Goal: Task Accomplishment & Management: Use online tool/utility

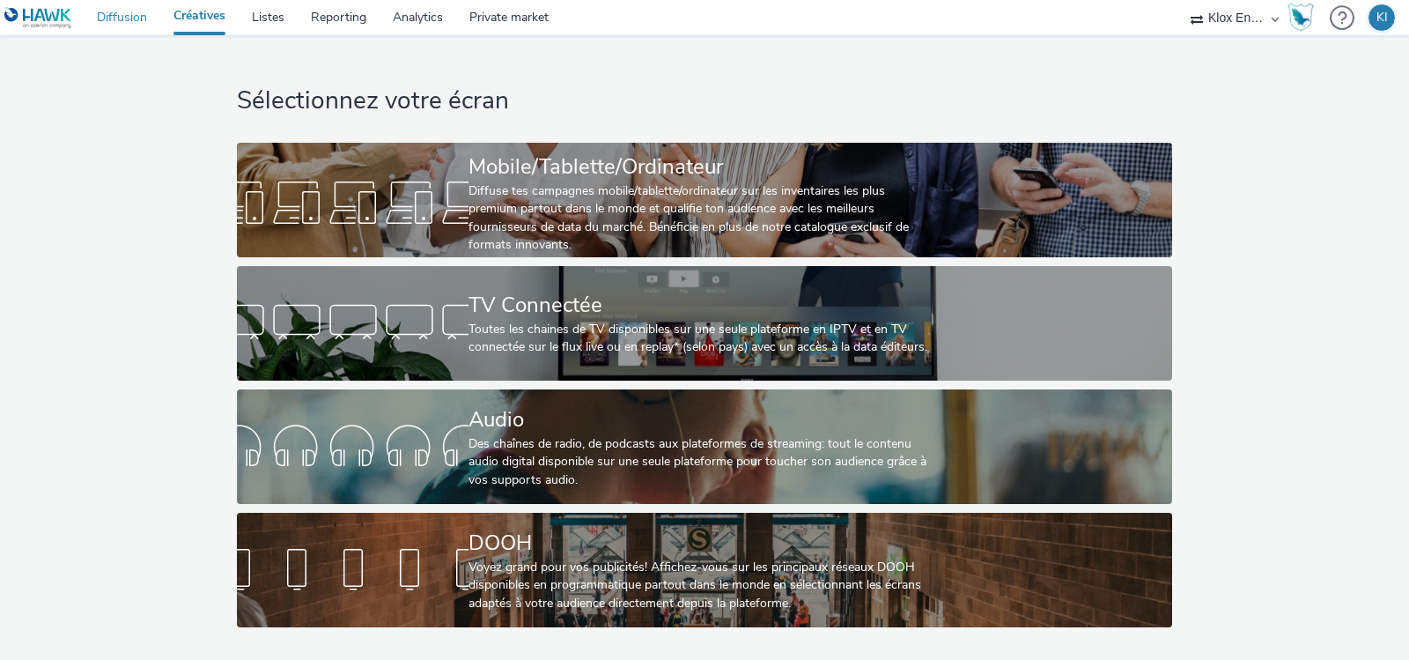
click at [129, 20] on link "Diffusion" at bounding box center [122, 17] width 77 height 35
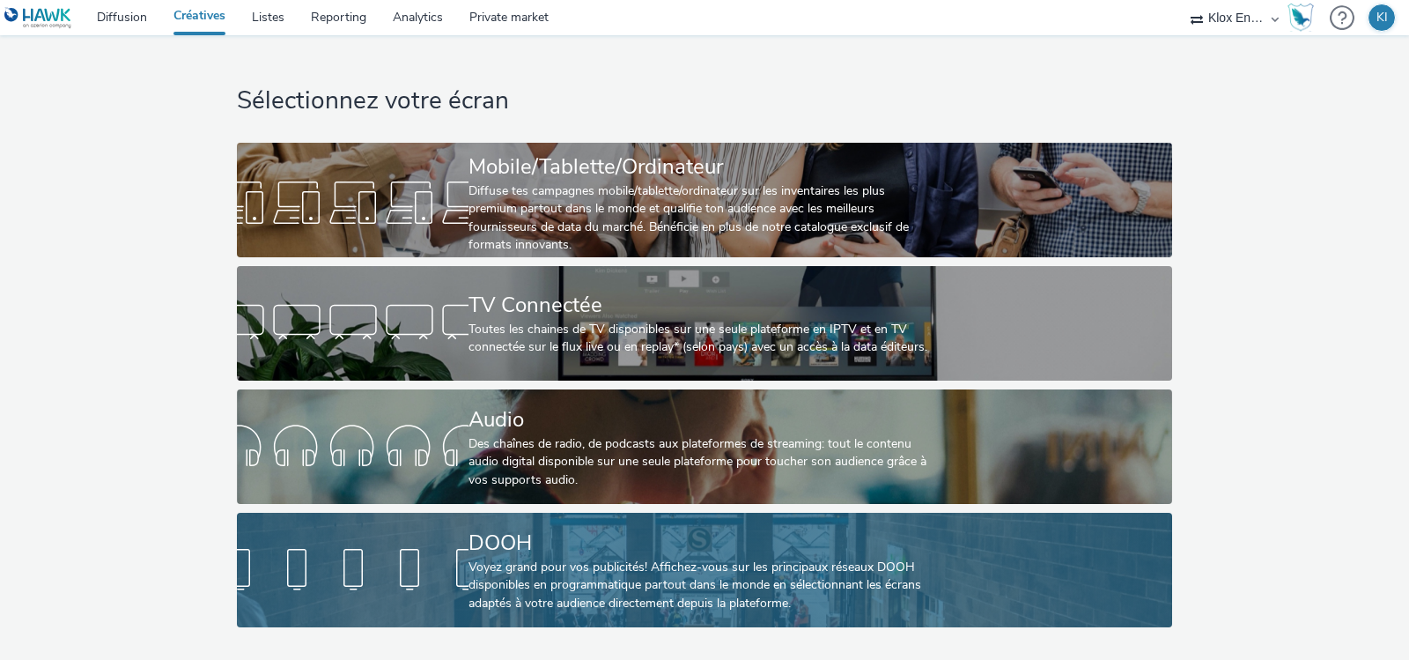
click at [668, 542] on div "DOOH" at bounding box center [700, 542] width 464 height 31
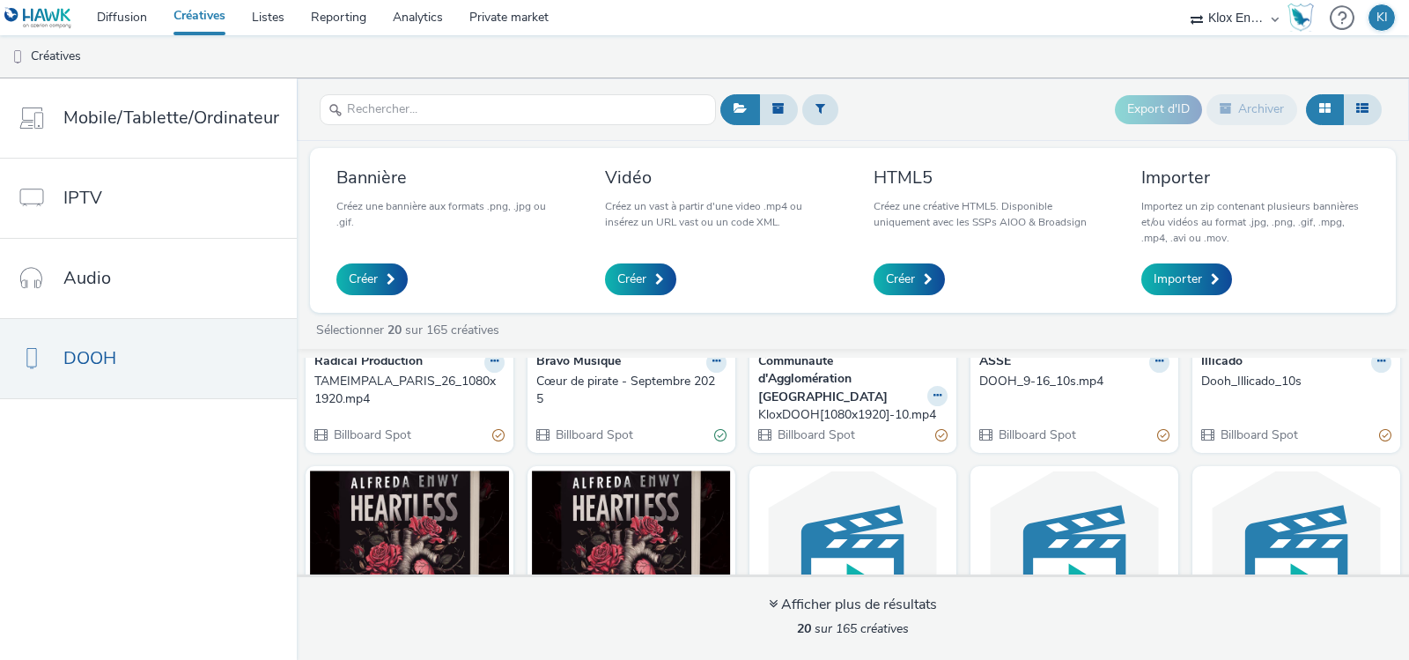
scroll to position [212, 0]
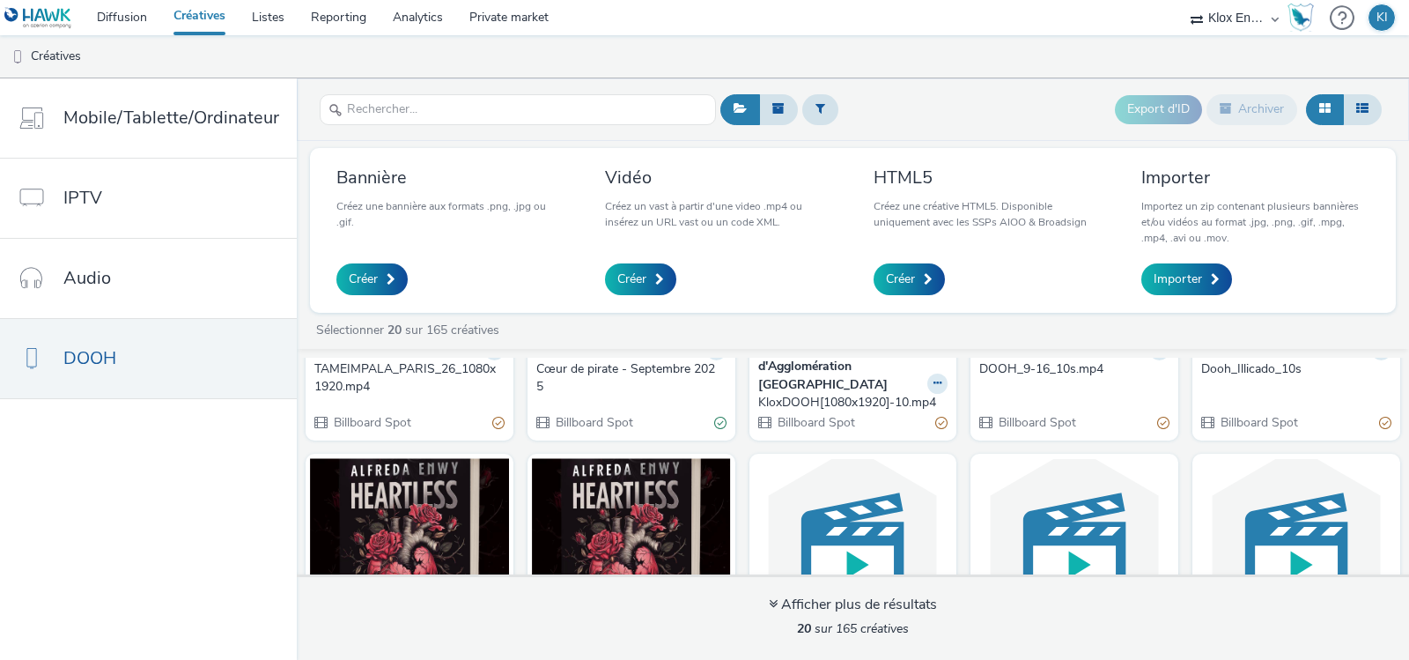
click at [411, 387] on div "TAMEIMPALA_PARIS_26_1080x1920.mp4" at bounding box center [405, 378] width 183 height 36
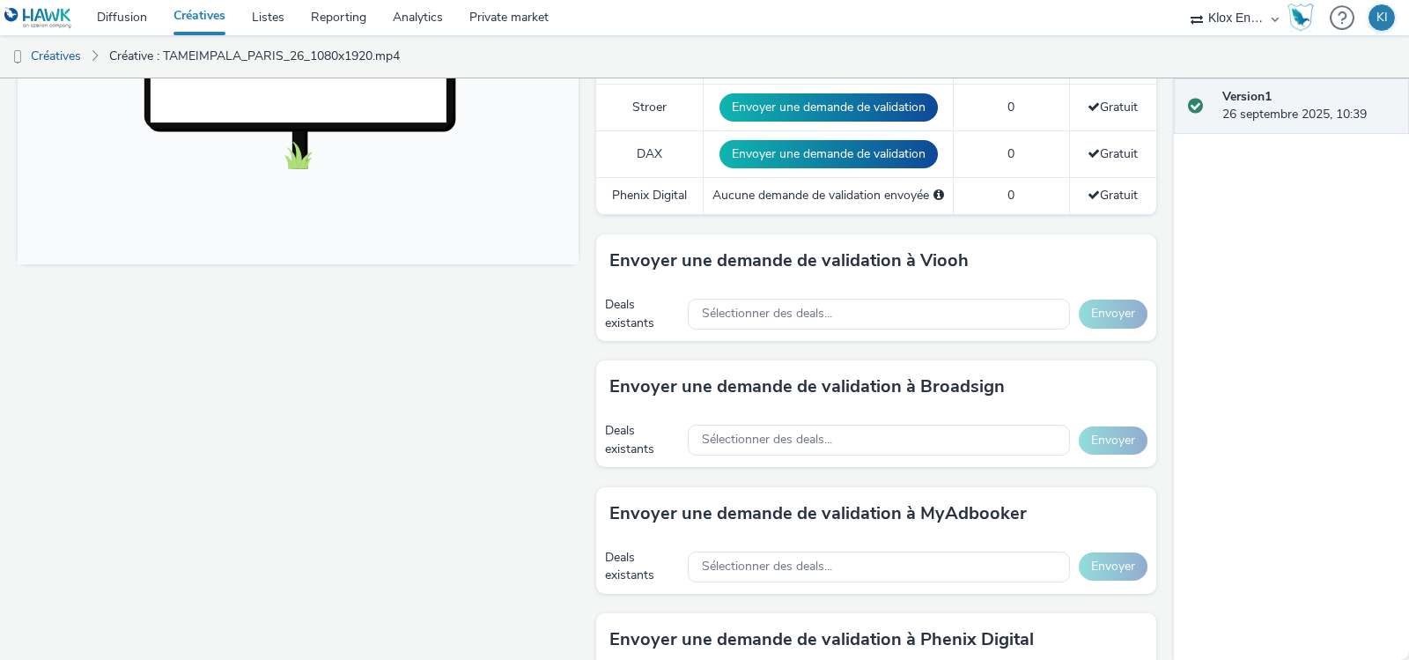
scroll to position [674, 0]
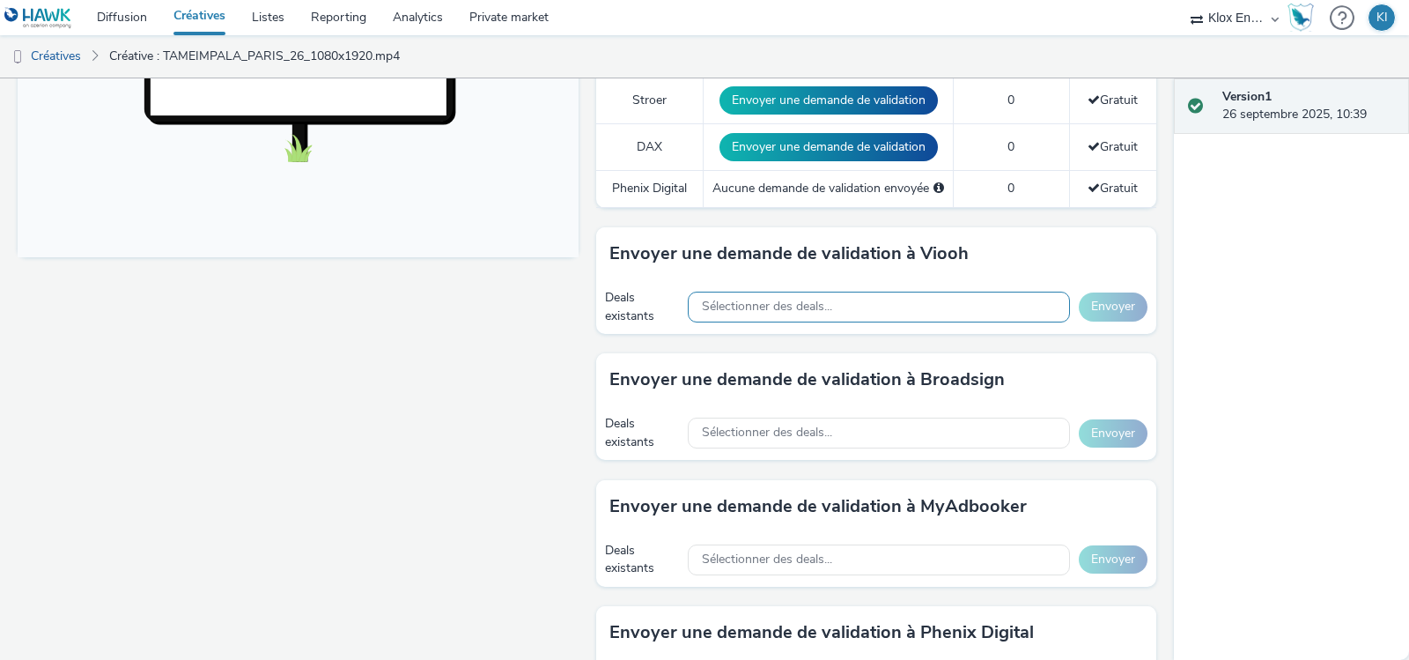
click at [764, 308] on div "Sélectionner des deals..." at bounding box center [879, 306] width 382 height 31
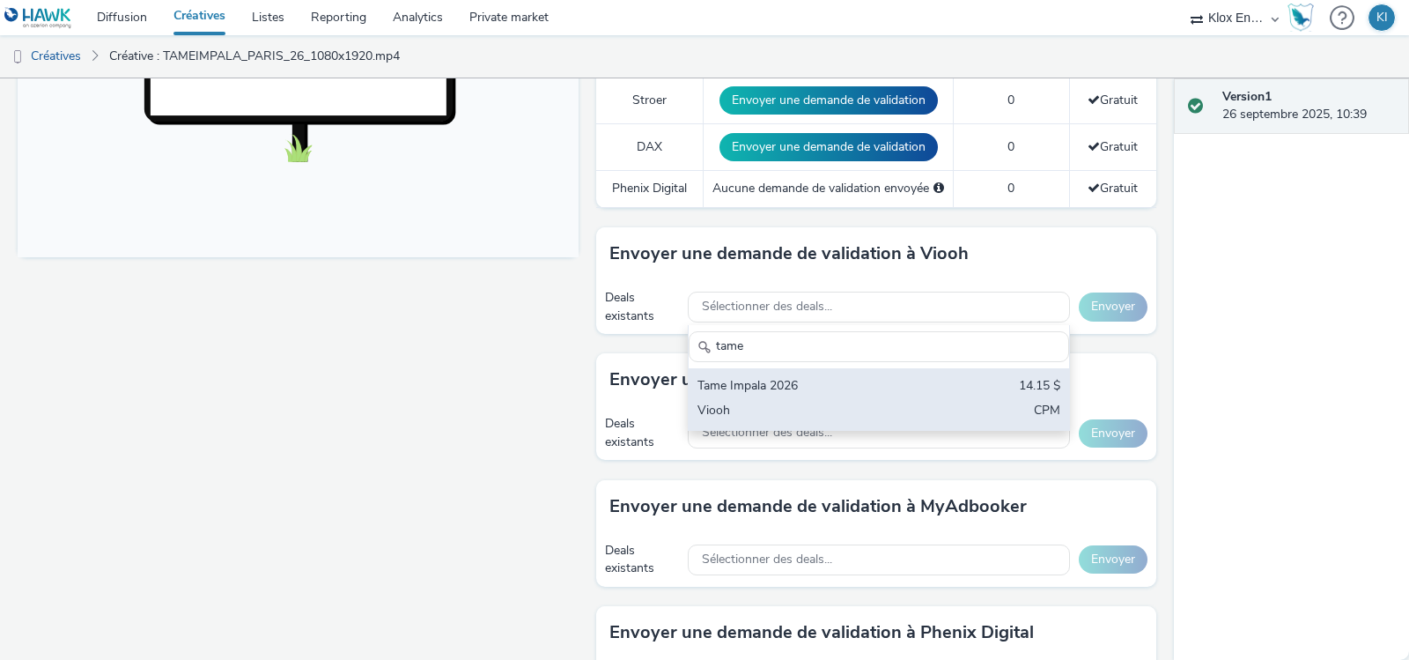
type input "tame"
click at [756, 387] on div "Tame Impala 2026" at bounding box center [816, 387] width 239 height 20
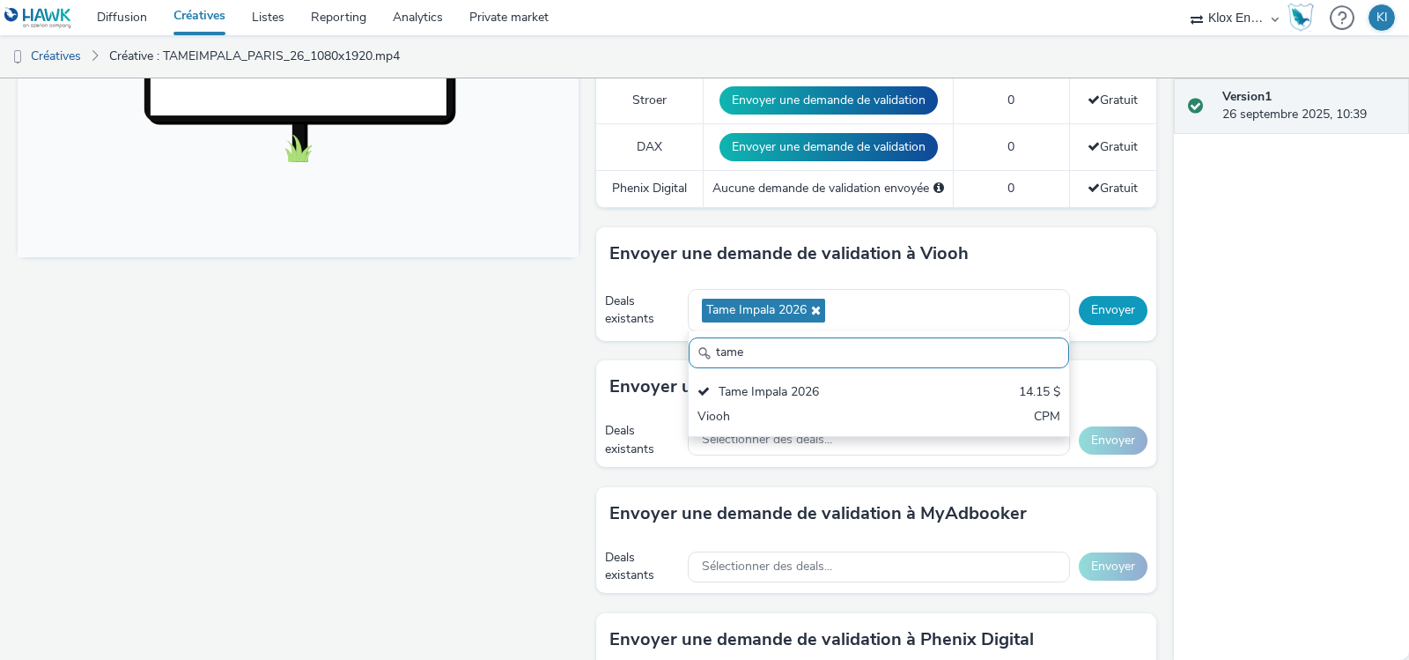
click at [1132, 296] on button "Envoyer" at bounding box center [1113, 310] width 69 height 28
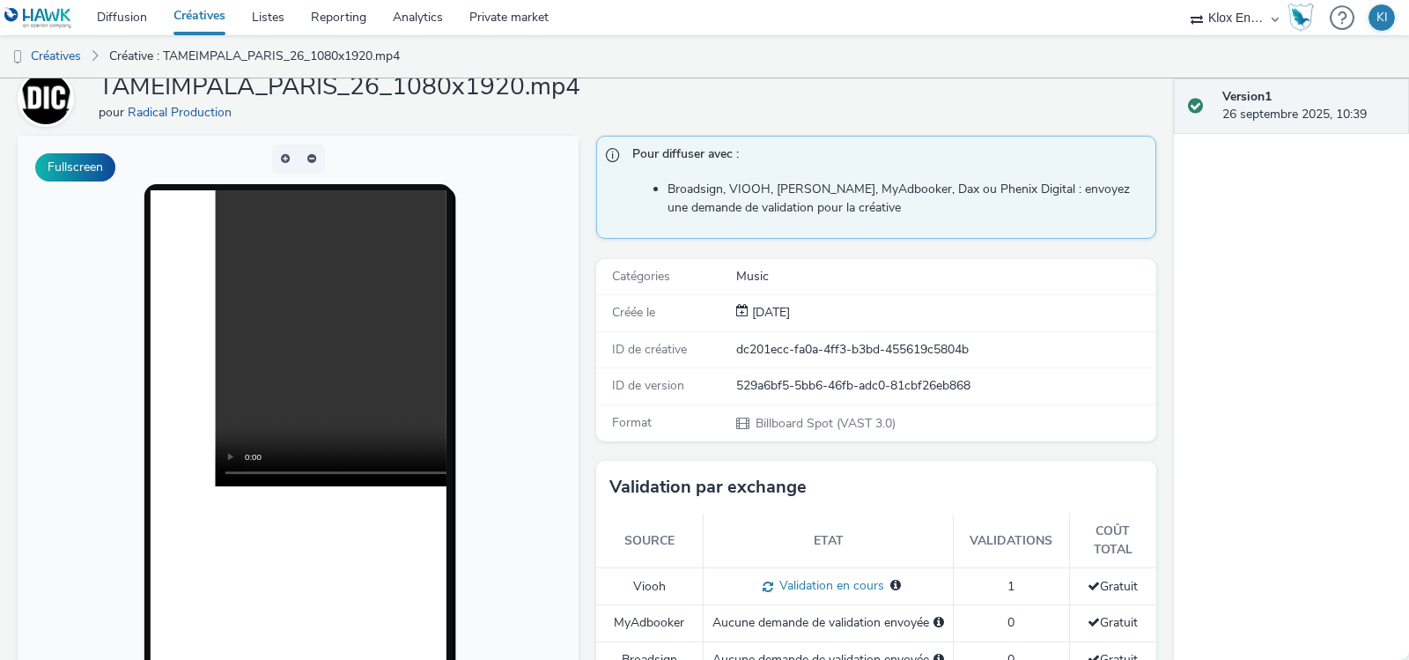
scroll to position [0, 0]
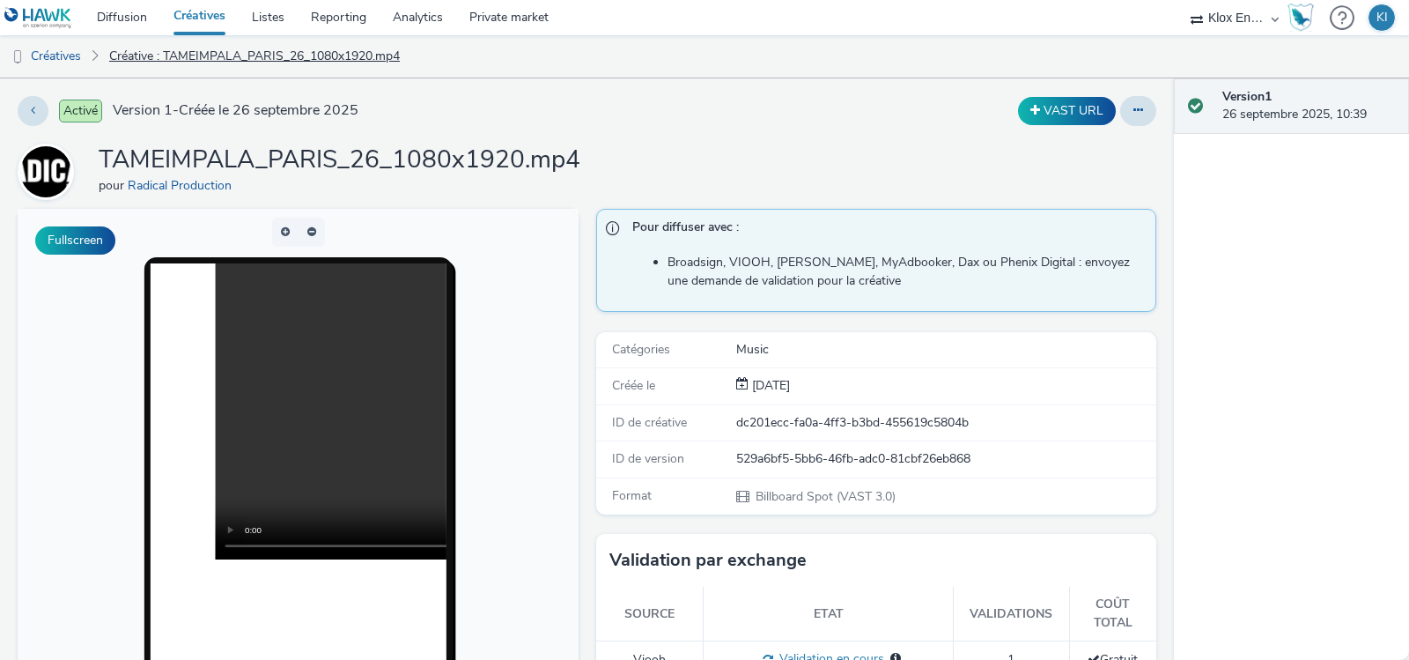
click at [212, 57] on link "Créative : TAMEIMPALA_PARIS_26_1080x1920.mp4" at bounding box center [254, 56] width 308 height 42
click at [48, 61] on link "Créatives" at bounding box center [45, 56] width 90 height 42
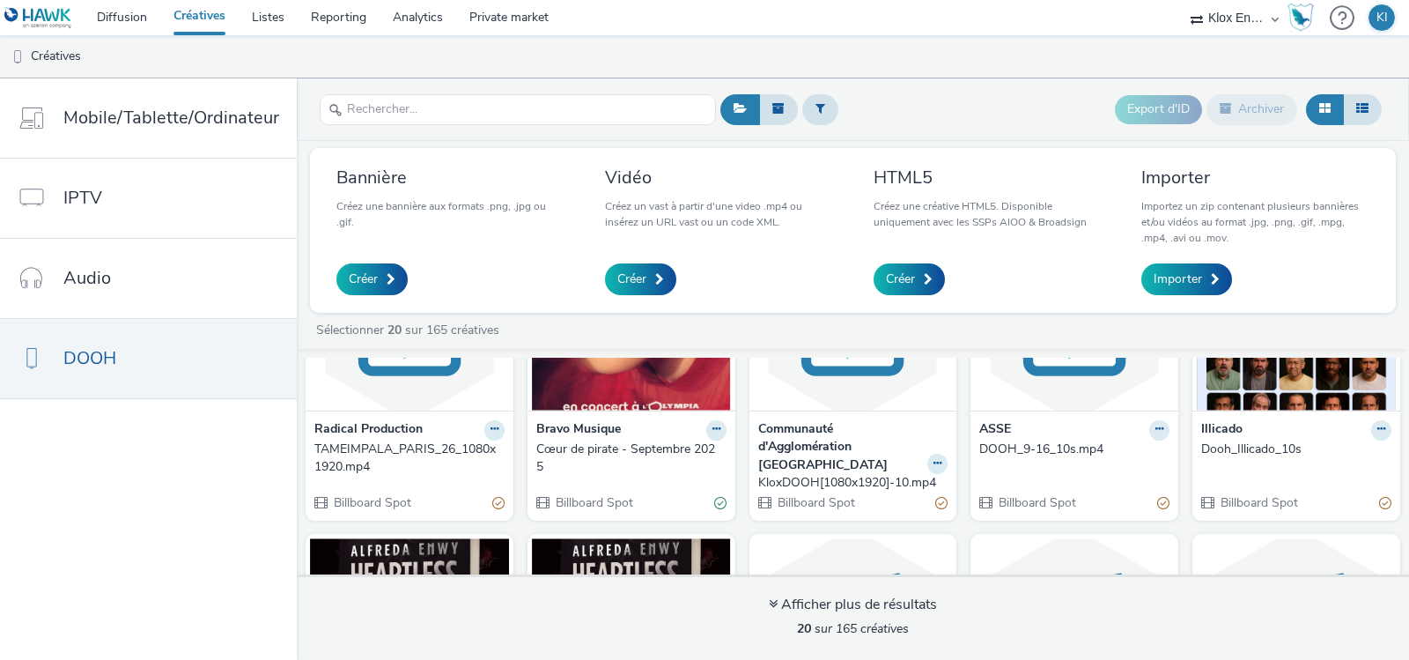
scroll to position [157, 0]
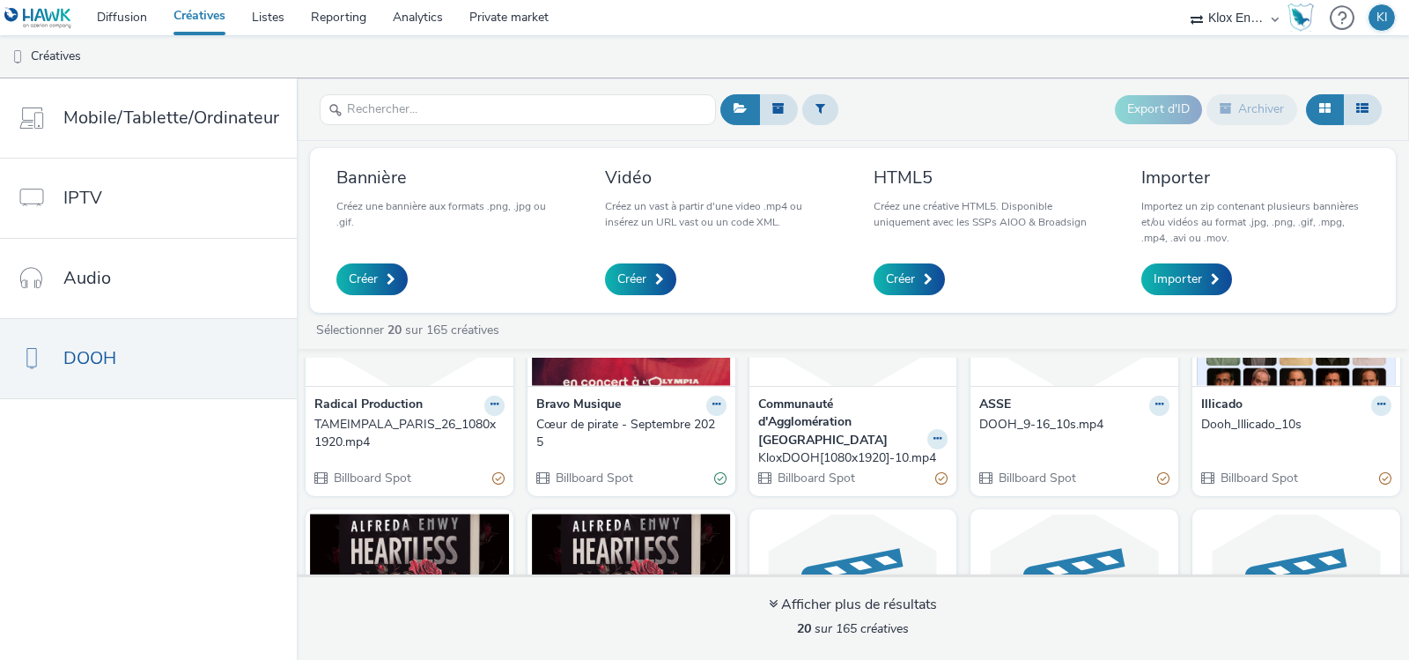
click at [631, 389] on div "Bravo Musique Cœur de pirate - Septembre 2025 Billboard Spot" at bounding box center [631, 441] width 208 height 110
click at [644, 368] on img at bounding box center [631, 300] width 199 height 172
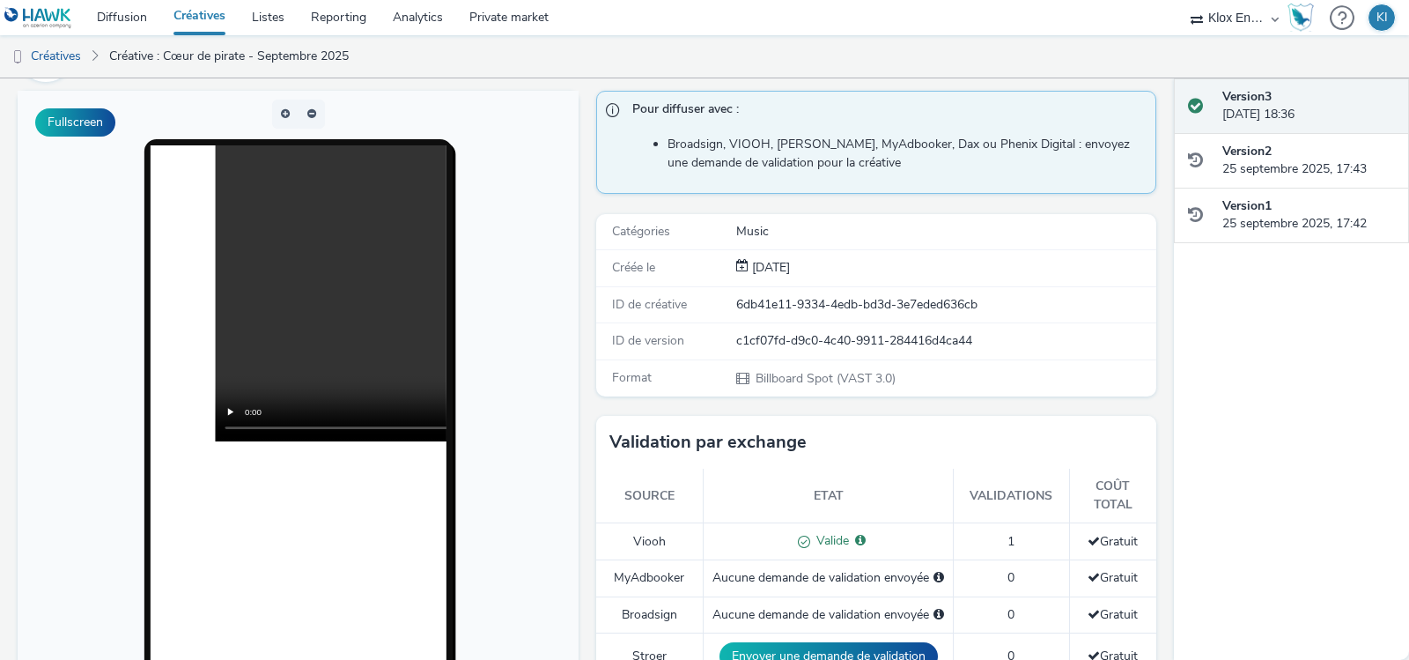
scroll to position [159, 0]
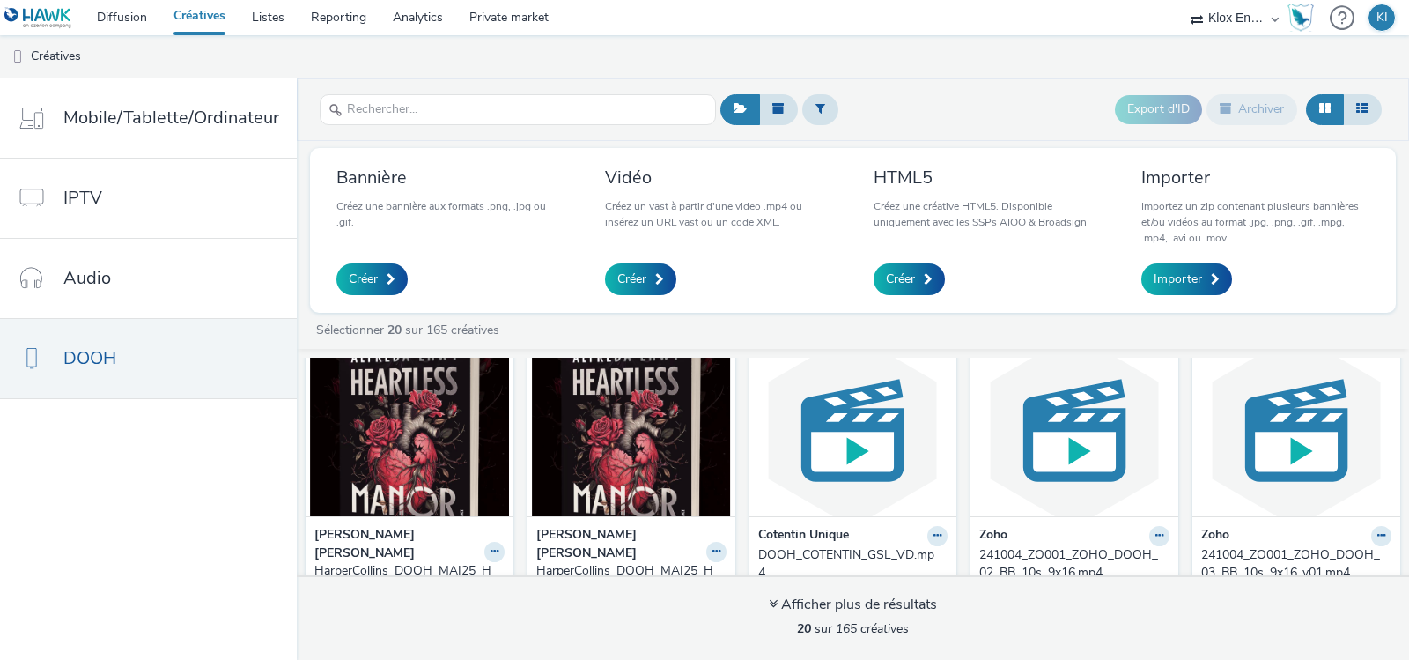
scroll to position [328, 0]
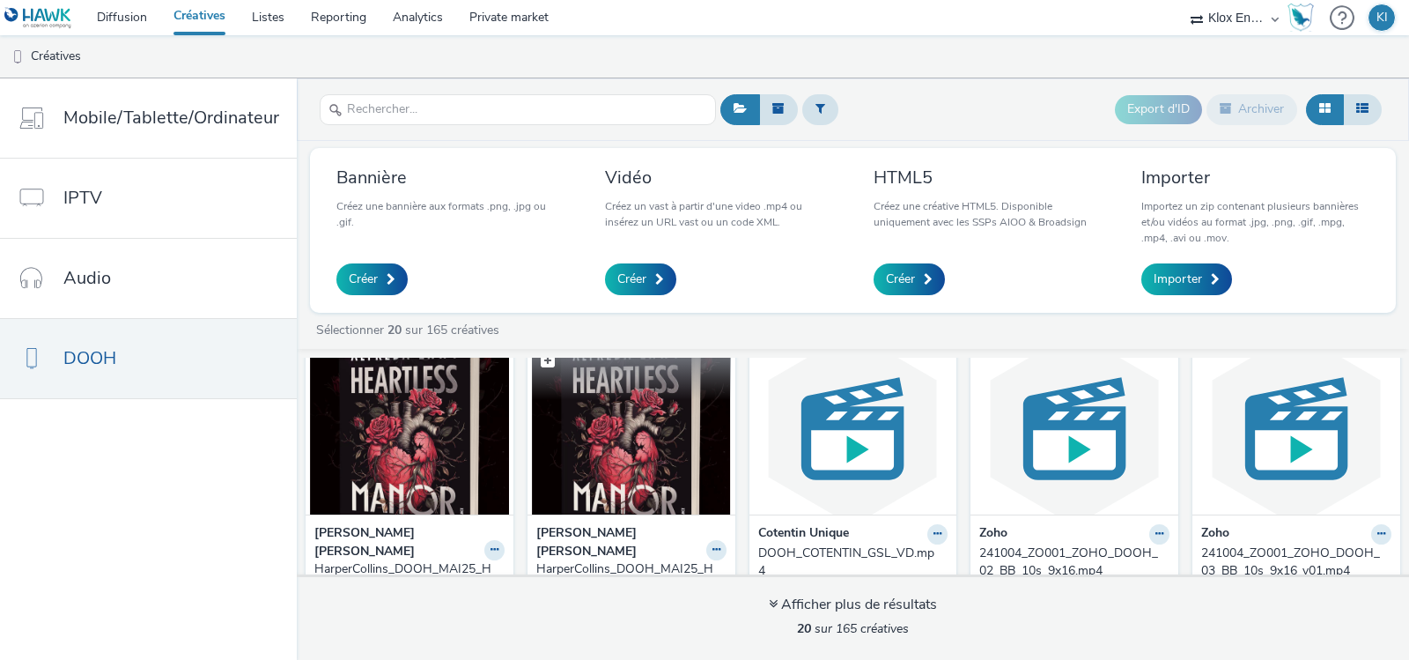
click at [627, 459] on img at bounding box center [631, 429] width 199 height 172
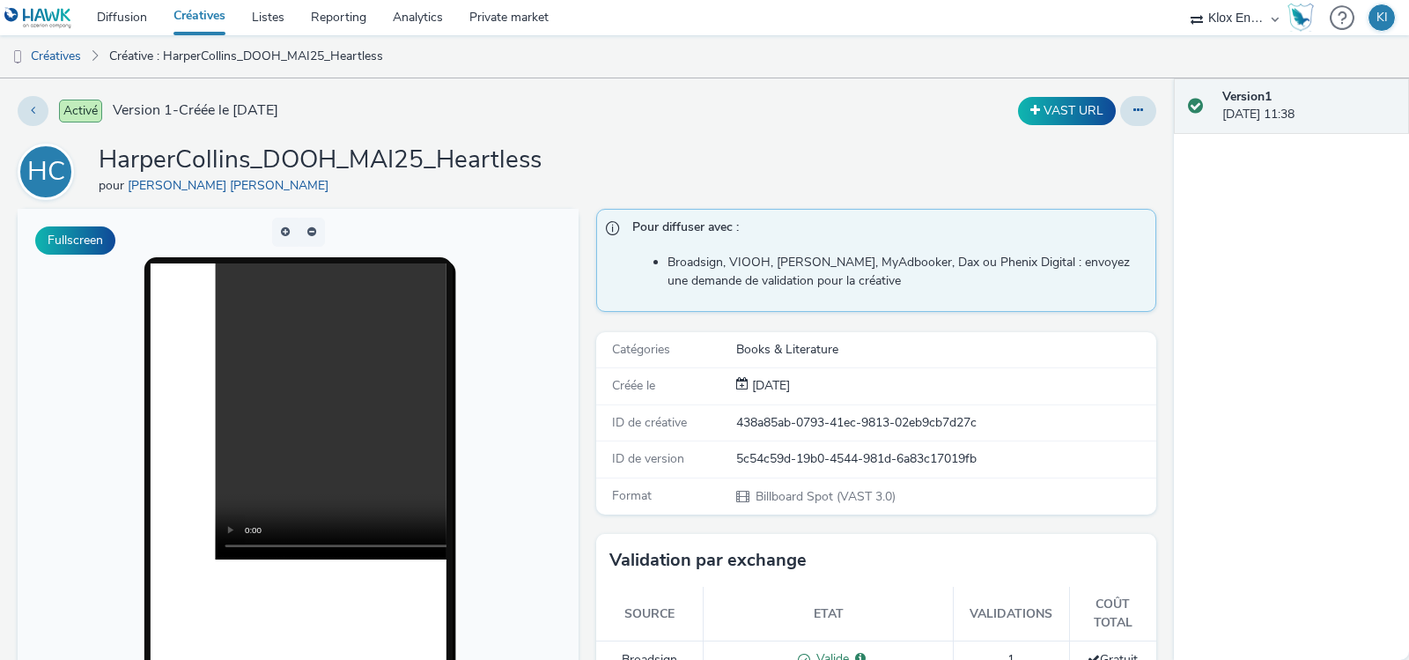
click at [211, 17] on link "Créatives" at bounding box center [199, 17] width 78 height 35
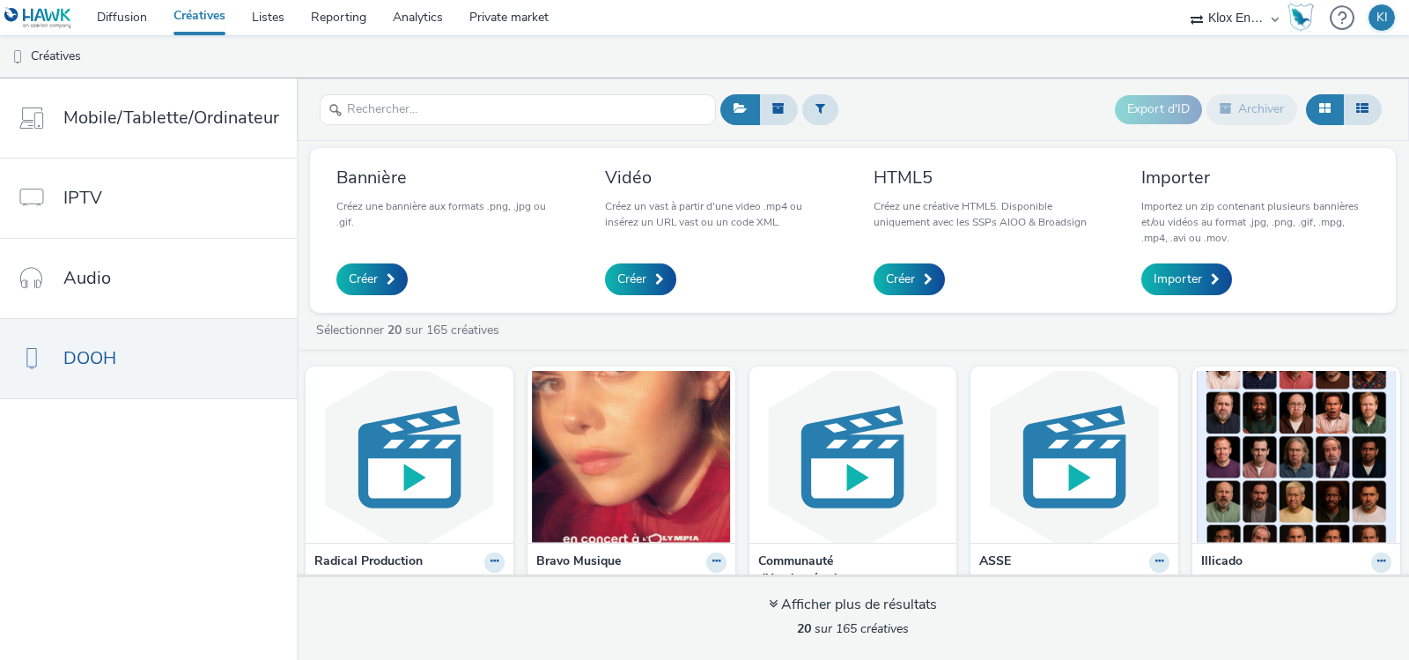
click at [197, 26] on link "Créatives" at bounding box center [199, 17] width 78 height 35
click at [136, 29] on link "Diffusion" at bounding box center [122, 17] width 77 height 35
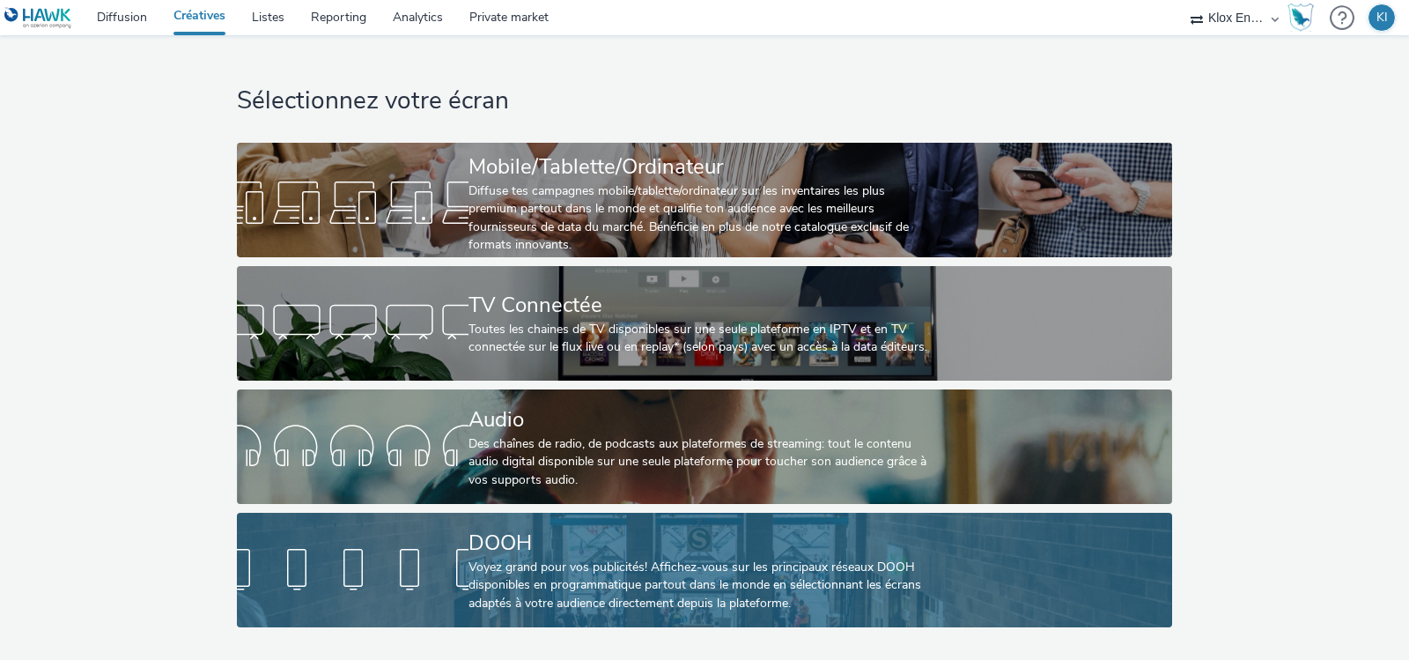
click at [582, 606] on div "Voyez grand pour vos publicités! Affichez-vous sur les principaux réseaux DOOH …" at bounding box center [700, 585] width 464 height 54
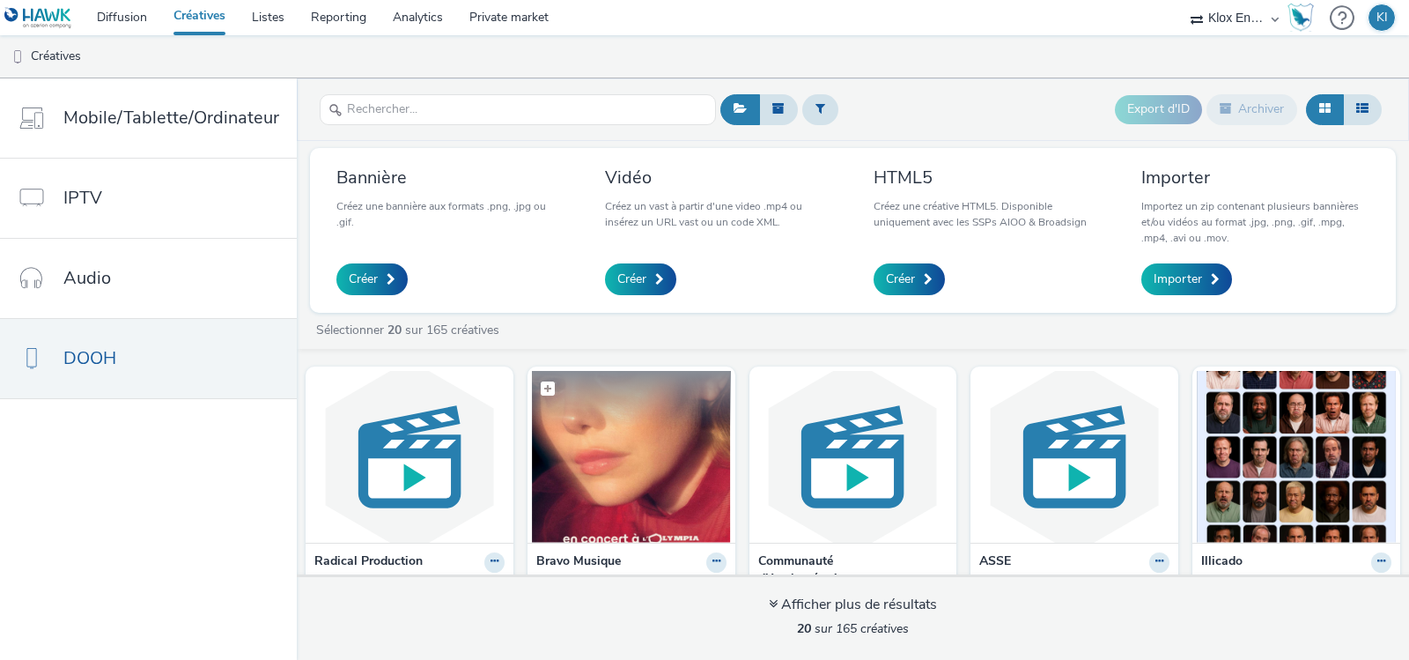
click at [645, 462] on img at bounding box center [631, 457] width 199 height 172
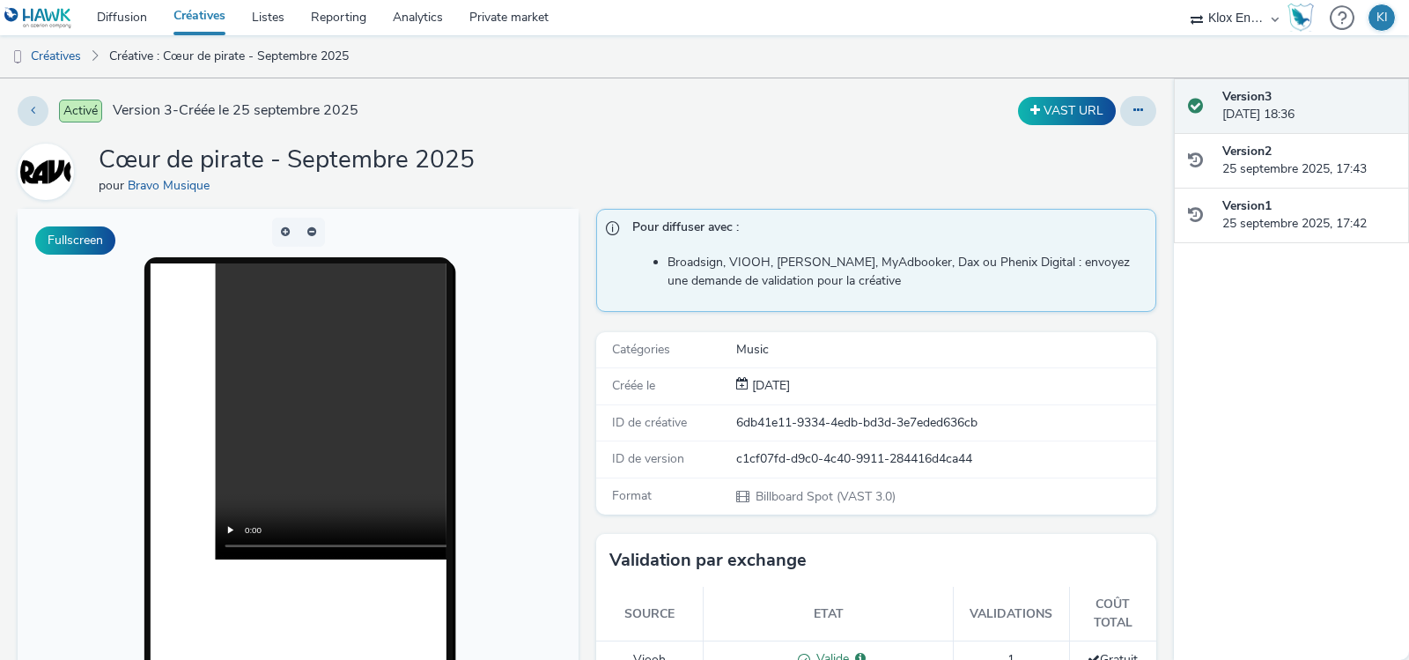
scroll to position [323, 0]
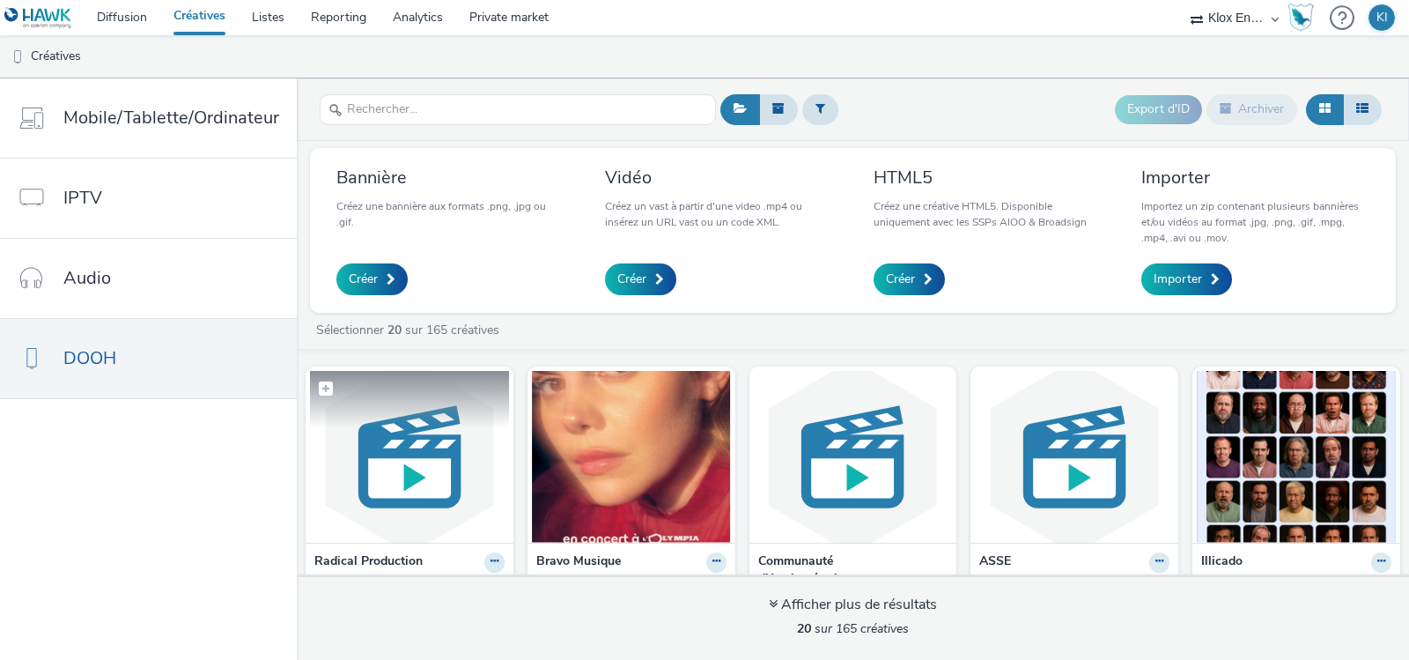
click at [405, 453] on img at bounding box center [409, 457] width 199 height 172
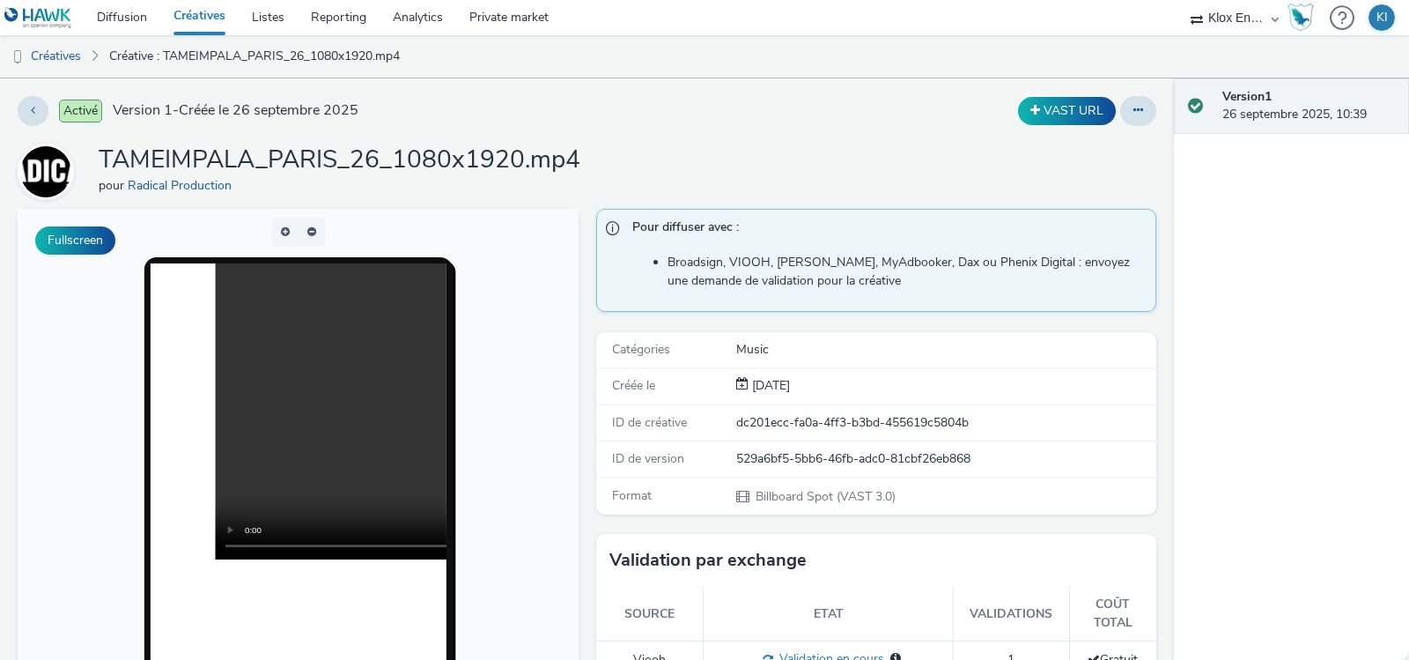
click at [212, 20] on link "Créatives" at bounding box center [199, 17] width 78 height 35
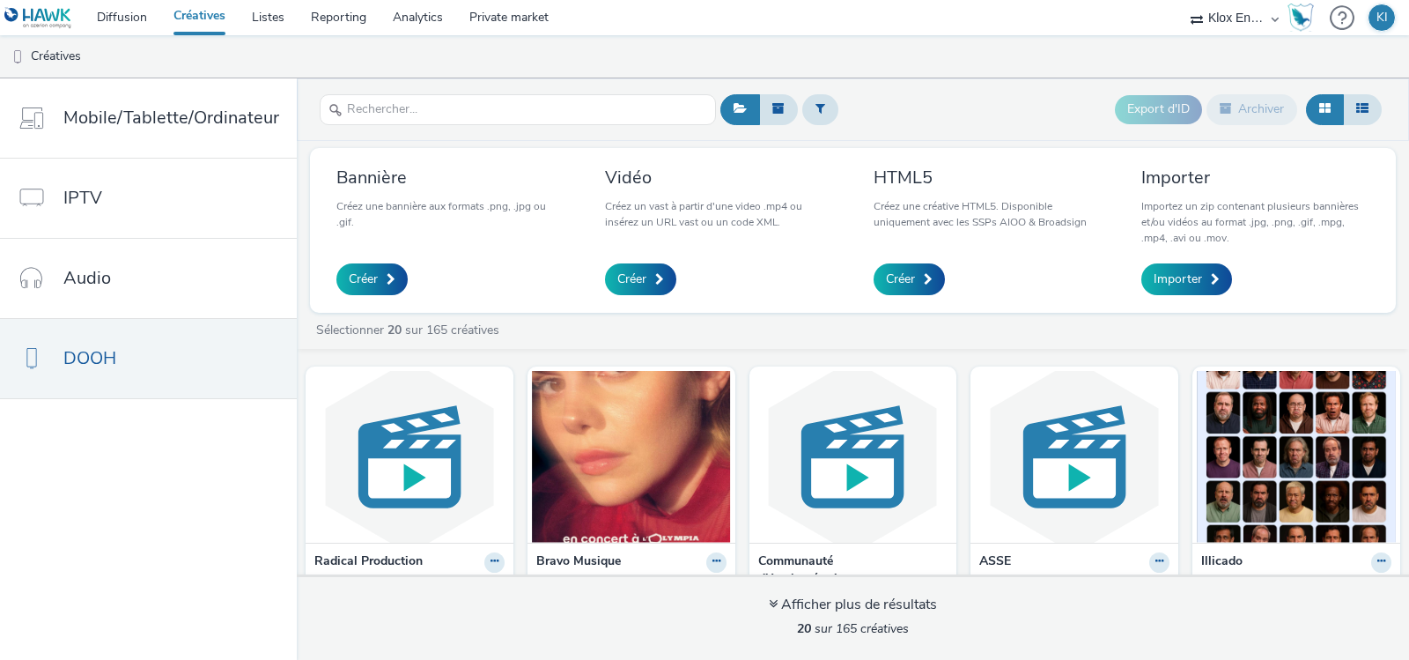
click at [188, 23] on link "Créatives" at bounding box center [199, 17] width 78 height 35
click at [121, 15] on link "Diffusion" at bounding box center [122, 17] width 77 height 35
